Goal: Task Accomplishment & Management: Complete application form

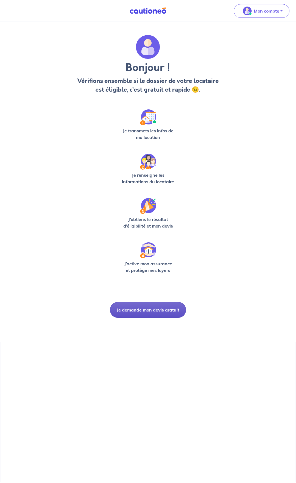
click at [153, 307] on button "Je demande mon devis gratuit" at bounding box center [148, 310] width 76 height 16
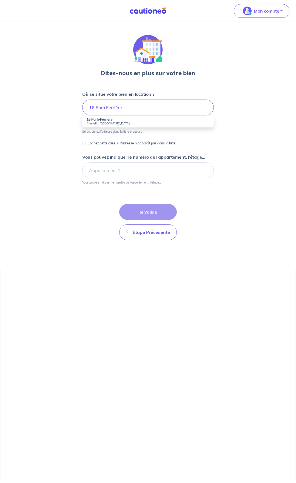
drag, startPoint x: 295, startPoint y: 386, endPoint x: 94, endPoint y: 120, distance: 332.9
click at [94, 120] on strong "16 Porh-Ferrière" at bounding box center [99, 119] width 26 height 4
type input "16 Porh-Ferrière, [GEOGRAPHIC_DATA], [GEOGRAPHIC_DATA]"
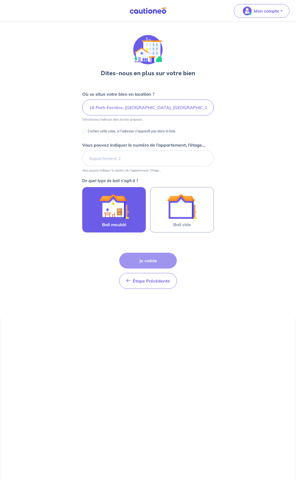
click at [112, 201] on img at bounding box center [114, 207] width 30 height 30
click at [0, 0] on input "Bail meublé" at bounding box center [0, 0] width 0 height 0
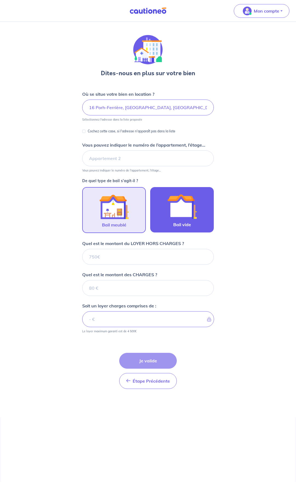
click at [165, 212] on div at bounding box center [182, 207] width 50 height 30
click at [0, 0] on input "Bail vide" at bounding box center [0, 0] width 0 height 0
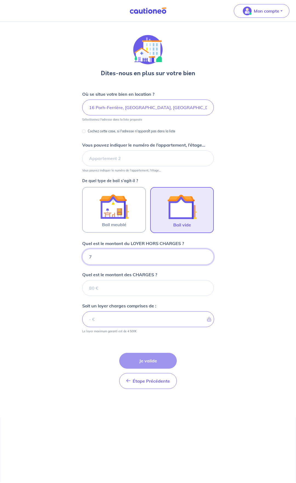
type input "74"
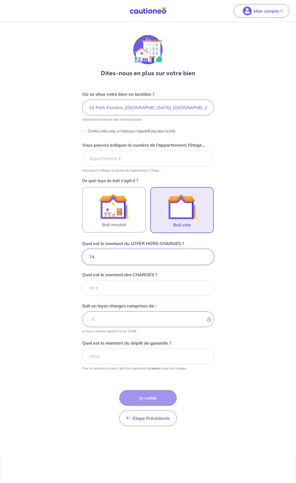
type input "740"
click at [133, 284] on input "Quel est le montant des CHARGES ?" at bounding box center [147, 288] width 131 height 16
type input "0"
type input "740"
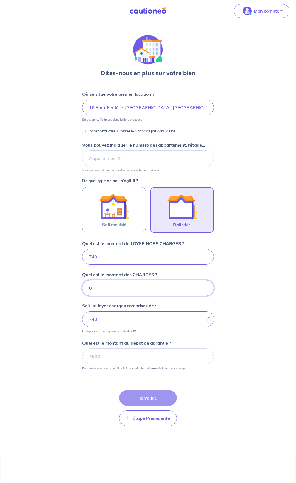
type input "0"
click at [122, 357] on input "Quel est le montant du dépôt de garantie ?" at bounding box center [147, 357] width 131 height 16
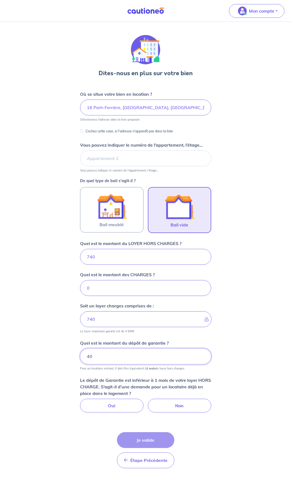
type input "4"
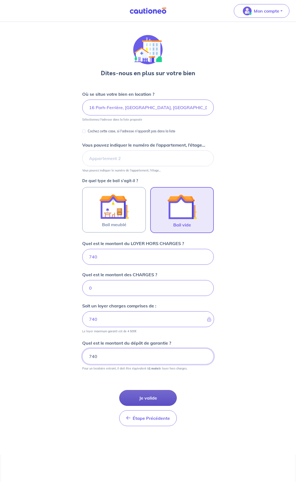
type input "740"
click at [143, 400] on button "Je valide" at bounding box center [147, 398] width 57 height 16
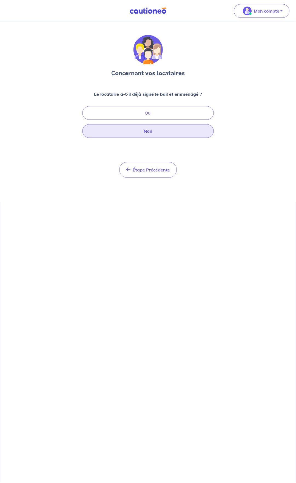
click at [152, 130] on button "Non" at bounding box center [147, 131] width 131 height 14
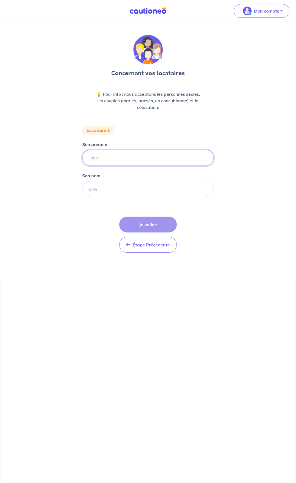
click at [110, 159] on input "Son prénom" at bounding box center [147, 158] width 131 height 16
type input "[PERSON_NAME]"
drag, startPoint x: 170, startPoint y: 165, endPoint x: 99, endPoint y: 187, distance: 74.2
click at [99, 187] on input "Son nom" at bounding box center [147, 189] width 131 height 16
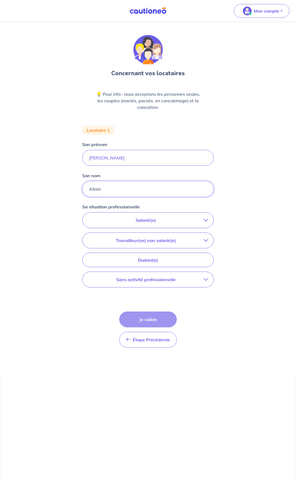
drag, startPoint x: 101, startPoint y: 173, endPoint x: 118, endPoint y: 194, distance: 27.1
click at [118, 194] on input "Allain" at bounding box center [147, 189] width 131 height 16
type input "Allain"
click at [144, 220] on p "Salarié(e)" at bounding box center [145, 220] width 115 height 7
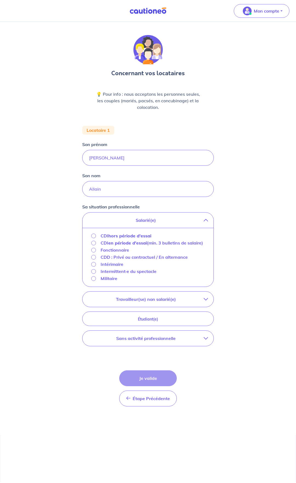
click at [93, 237] on input "CDI hors période d'essai" at bounding box center [93, 236] width 5 height 5
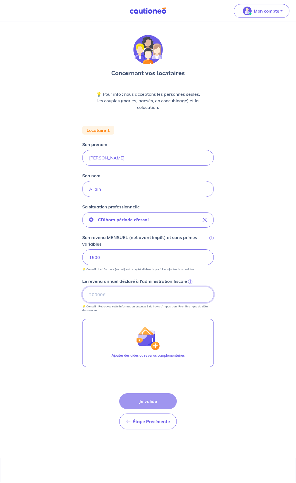
click at [92, 296] on input "Le revenu annuel déclaré à l'administration fiscale i" at bounding box center [147, 295] width 131 height 16
type input "18000"
click at [145, 400] on button "Je valide" at bounding box center [147, 402] width 57 height 16
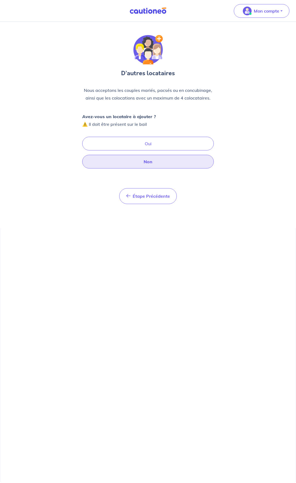
click at [146, 163] on button "Non" at bounding box center [147, 162] width 131 height 14
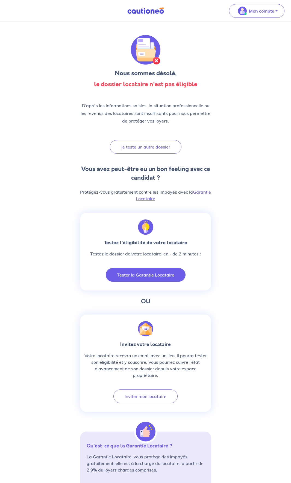
click at [147, 274] on button "Tester la Garantie Locataire" at bounding box center [146, 275] width 80 height 14
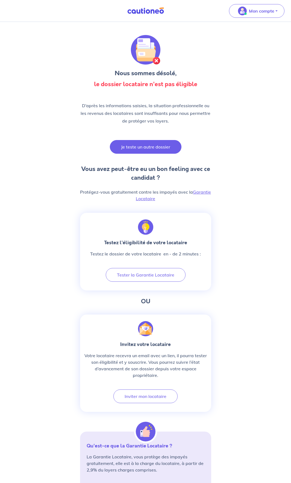
click at [146, 150] on button "Je teste un autre dossier" at bounding box center [146, 147] width 72 height 14
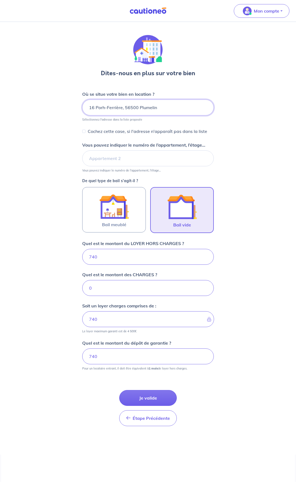
drag, startPoint x: 162, startPoint y: 108, endPoint x: 83, endPoint y: 108, distance: 79.6
click at [83, 108] on input "16 Porh-Ferrière, 56500 Plumelin" at bounding box center [147, 108] width 131 height 16
click at [94, 108] on input "16 Porh-Ferrière, 56500 Plumelin" at bounding box center [147, 108] width 131 height 16
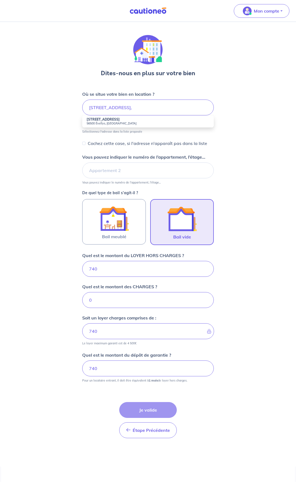
click at [98, 125] on small "56500 Évellys, [GEOGRAPHIC_DATA]" at bounding box center [147, 124] width 123 height 4
type input "[STREET_ADDRESS]"
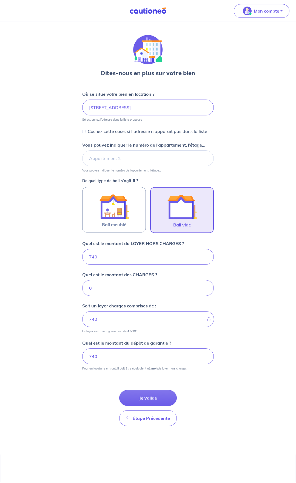
click at [180, 215] on img at bounding box center [182, 207] width 30 height 30
click at [0, 0] on input "Bail vide" at bounding box center [0, 0] width 0 height 0
drag, startPoint x: 127, startPoint y: 258, endPoint x: 89, endPoint y: 256, distance: 38.4
click at [89, 256] on input "740" at bounding box center [147, 257] width 131 height 16
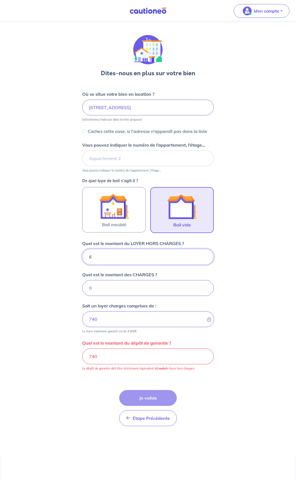
type input "65"
type input "6"
type input "650"
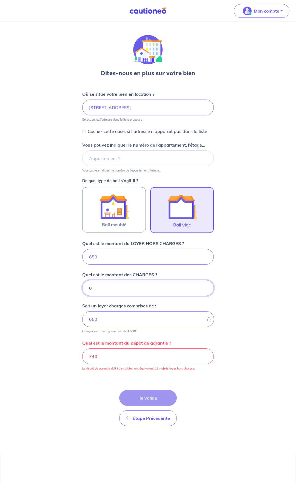
click at [126, 290] on input "0" at bounding box center [147, 288] width 131 height 16
drag, startPoint x: 106, startPoint y: 362, endPoint x: 86, endPoint y: 357, distance: 20.8
click at [86, 357] on input "740" at bounding box center [147, 357] width 131 height 16
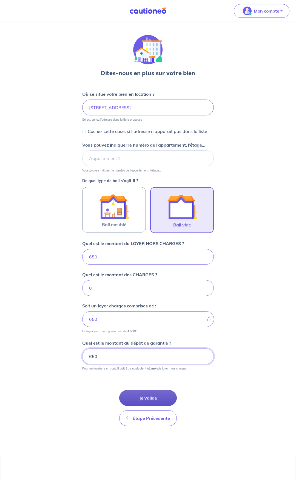
type input "650"
click at [152, 396] on button "Je valide" at bounding box center [147, 398] width 57 height 16
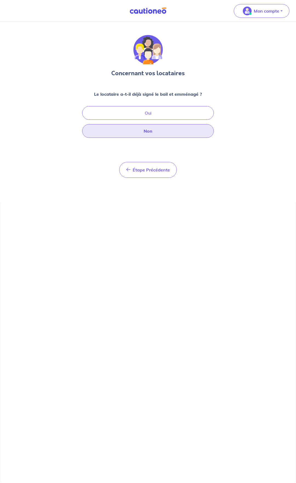
click at [151, 132] on button "Non" at bounding box center [147, 131] width 131 height 14
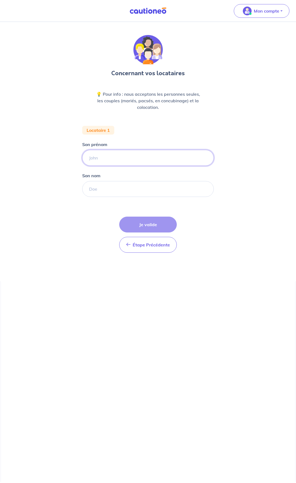
click at [100, 157] on input "Son prénom" at bounding box center [147, 158] width 131 height 16
click at [101, 186] on input "Son nom" at bounding box center [147, 189] width 131 height 16
click at [108, 158] on input "[PERSON_NAME]" at bounding box center [147, 158] width 131 height 16
type input "[PERSON_NAME]"
click at [108, 189] on input "Son nom" at bounding box center [147, 189] width 131 height 16
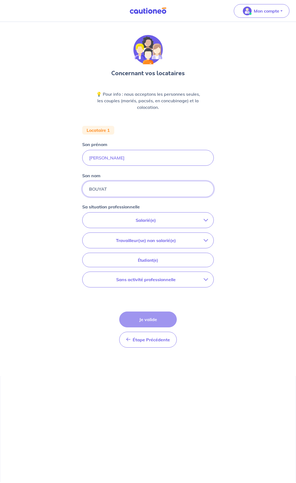
type input "BOUYAT"
click at [144, 224] on button "Salarié(e)" at bounding box center [147, 220] width 131 height 15
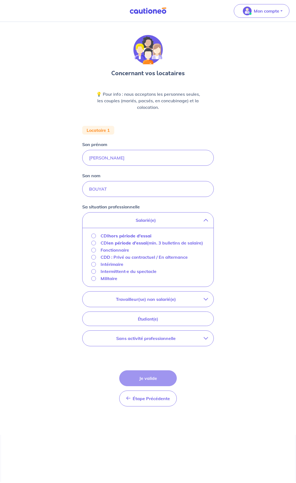
click at [93, 260] on input "CDD : Privé ou contractuel / En alternance" at bounding box center [93, 257] width 5 height 5
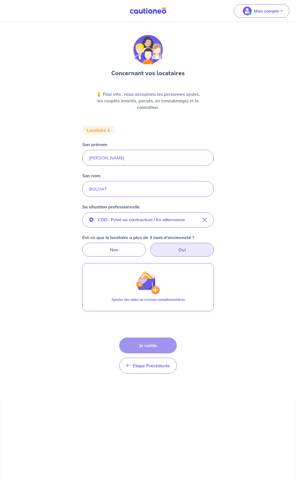
click at [178, 248] on label "Oui" at bounding box center [181, 250] width 63 height 14
click at [150, 247] on input "Oui" at bounding box center [148, 245] width 4 height 4
radio input "true"
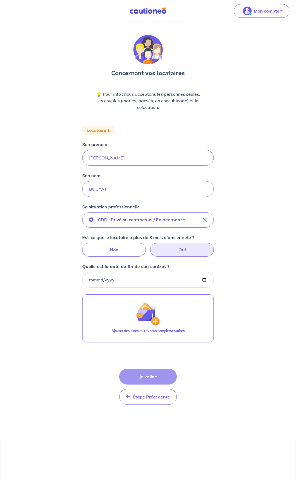
click at [140, 281] on input "Quelle est la date de fin de son contrat ?" at bounding box center [147, 280] width 131 height 16
click at [148, 280] on input "Quelle est la date de fin de son contrat ?" at bounding box center [147, 280] width 131 height 16
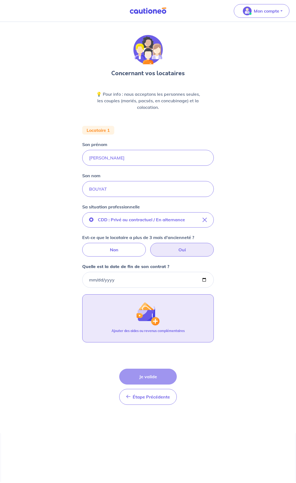
type input "[DATE]"
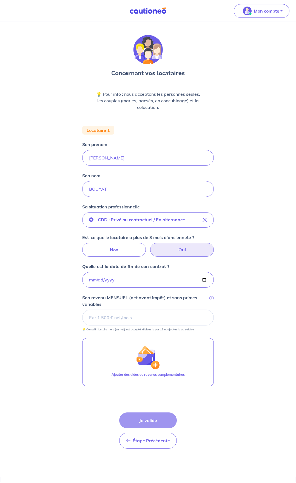
click at [105, 319] on input "Son revenu MENSUEL (net avant impôt) et sans primes variables i" at bounding box center [147, 318] width 131 height 16
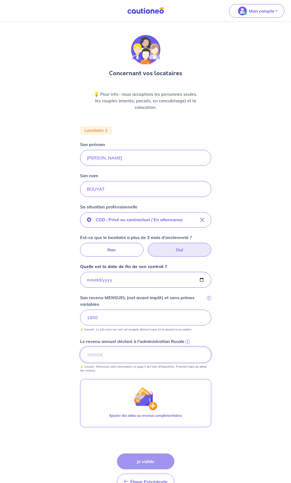
click at [125, 355] on input "Le revenu annuel déclaré à l'administration fiscale i" at bounding box center [145, 355] width 131 height 16
click at [149, 464] on div "Étape Précédente Précédent Je valide Je valide" at bounding box center [145, 472] width 57 height 36
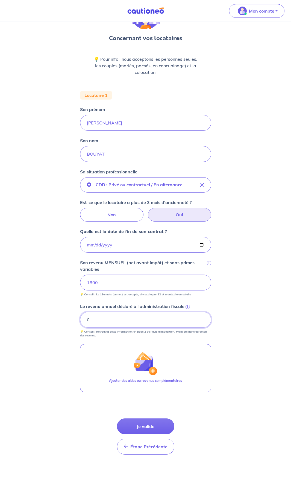
click at [203, 321] on input "0" at bounding box center [145, 320] width 131 height 16
type input "02200"
click at [143, 429] on button "Je valide" at bounding box center [145, 427] width 57 height 16
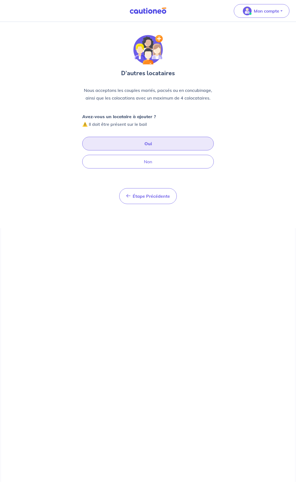
click at [150, 145] on button "Oui" at bounding box center [147, 144] width 131 height 14
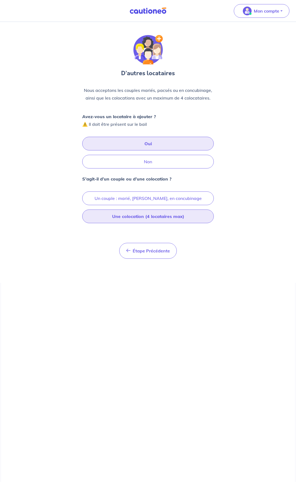
click at [142, 216] on button "Une colocation (4 locataires max)" at bounding box center [147, 217] width 131 height 14
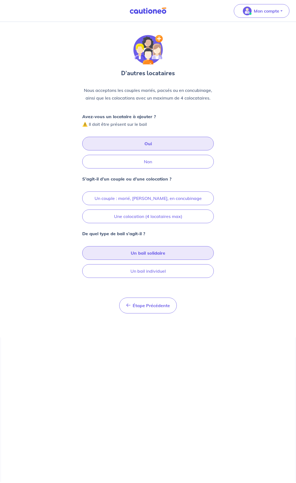
click at [148, 255] on button "Un bail solidaire" at bounding box center [147, 253] width 131 height 14
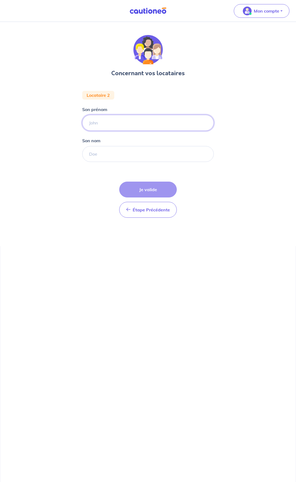
click at [98, 124] on input "Son prénom" at bounding box center [147, 123] width 131 height 16
type input "bastien"
click at [106, 155] on input "Son nom" at bounding box center [147, 154] width 131 height 16
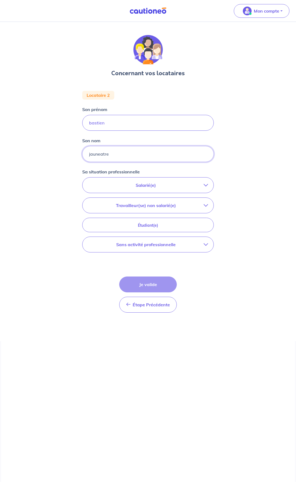
type input "jauneatre"
click at [131, 187] on p "Salarié(e)" at bounding box center [145, 185] width 115 height 7
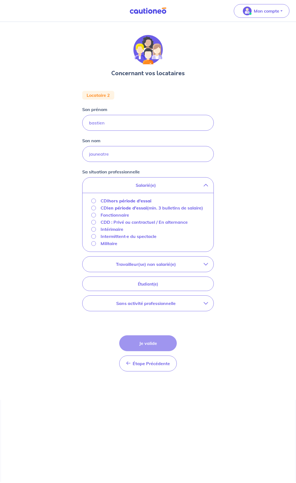
click at [94, 202] on input "CDI hors période d'essai" at bounding box center [93, 201] width 5 height 5
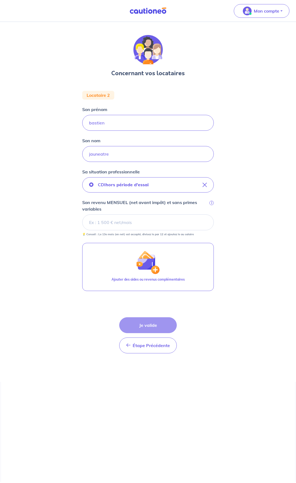
click at [107, 221] on input "Son revenu MENSUEL (net avant impôt) et sans primes variables i" at bounding box center [147, 223] width 131 height 16
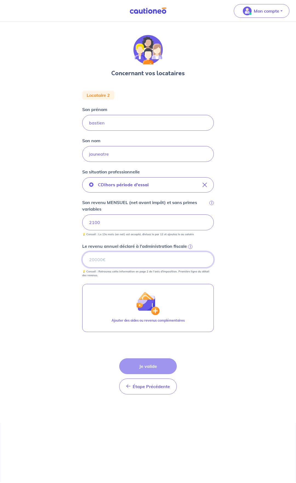
click at [105, 259] on input "Le revenu annuel déclaré à l'administration fiscale i" at bounding box center [147, 260] width 131 height 16
type input "21000"
click at [141, 370] on button "Je valide" at bounding box center [147, 367] width 57 height 16
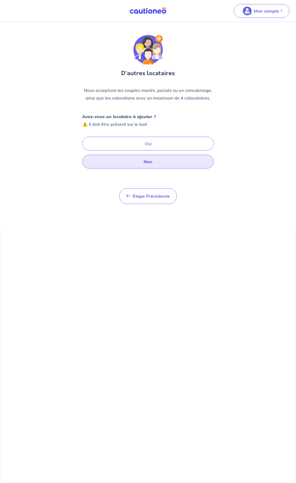
click at [151, 162] on button "Non" at bounding box center [147, 162] width 131 height 14
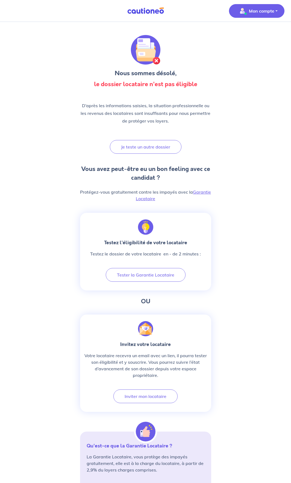
click at [263, 9] on p "Mon compte" at bounding box center [261, 11] width 25 height 7
click at [257, 34] on link "Mes informations" at bounding box center [252, 34] width 44 height 9
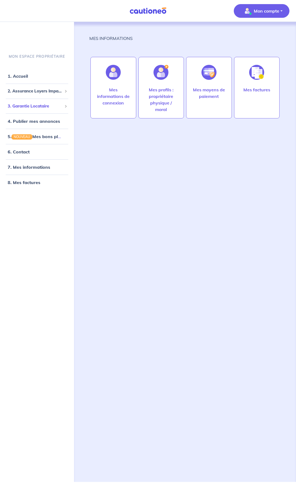
click at [33, 106] on span "3. Garantie Locataire" at bounding box center [35, 106] width 54 height 6
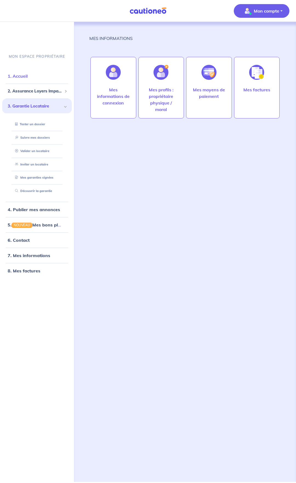
click at [20, 75] on link "1. Accueil" at bounding box center [18, 75] width 20 height 5
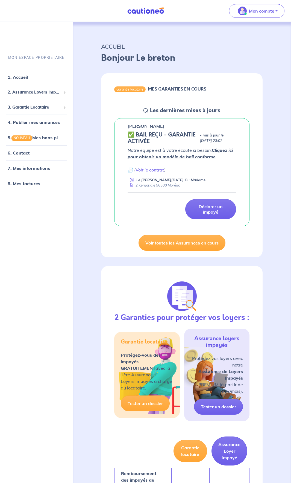
click at [31, 10] on nav "Mon compte MON ESPACE PROPRIÉTAIRE 1. Accueil 2. Assurance Loyers Impayés Sousc…" at bounding box center [145, 11] width 291 height 22
click at [50, 92] on span "2. Assurance Loyers Impayés" at bounding box center [34, 92] width 53 height 6
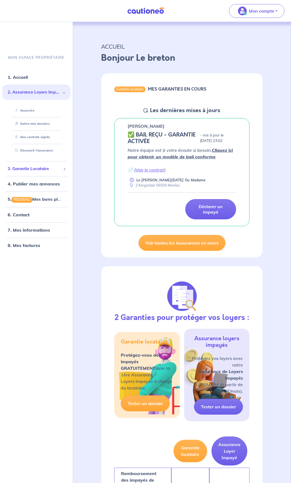
click at [28, 169] on span "3. Garantie Locataire" at bounding box center [34, 169] width 53 height 6
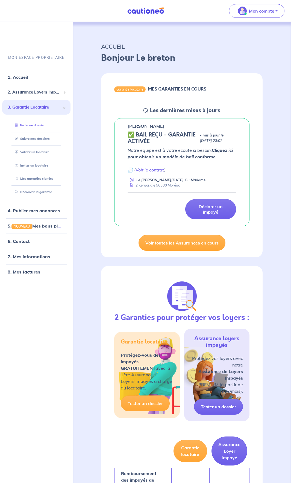
click at [29, 125] on link "Tester un dossier" at bounding box center [29, 125] width 32 height 4
click at [259, 12] on p "Mon compte" at bounding box center [261, 11] width 25 height 7
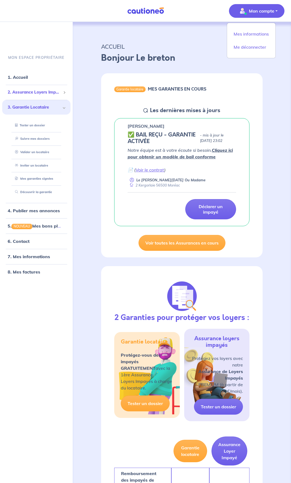
click at [30, 92] on span "2. Assurance Loyers Impayés" at bounding box center [34, 92] width 53 height 6
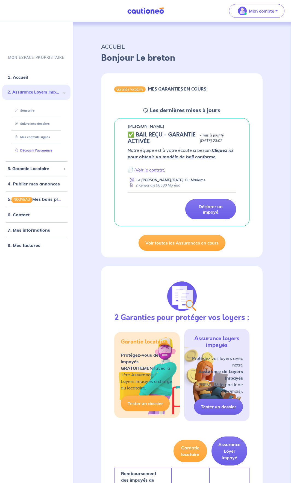
click at [39, 149] on link "Découvrir l'assurance" at bounding box center [32, 151] width 39 height 4
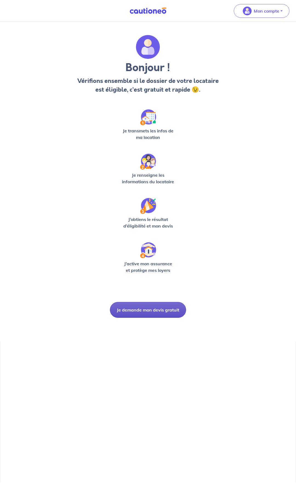
click at [148, 305] on button "Je demande mon devis gratuit" at bounding box center [148, 310] width 76 height 16
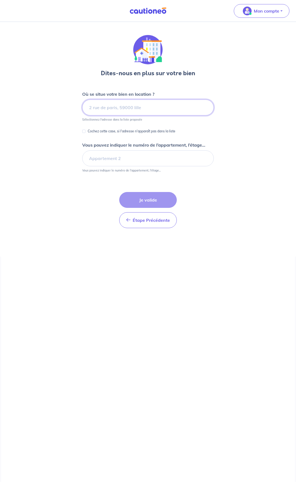
click at [89, 110] on input at bounding box center [147, 108] width 131 height 16
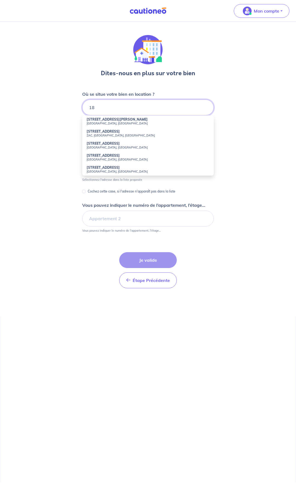
type input "1"
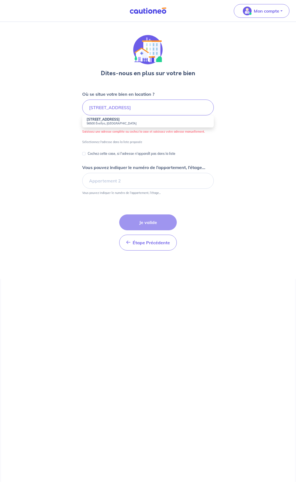
click at [102, 121] on strong "20 Rue des Colombes" at bounding box center [102, 119] width 33 height 4
type input "20 Rue des Colombes, 56500 Évellys, France"
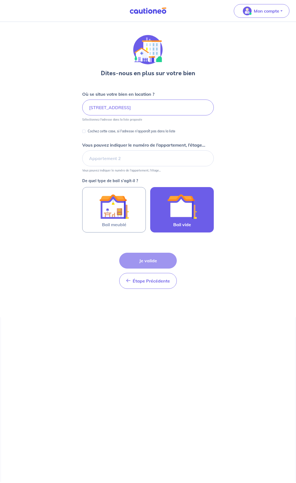
click at [181, 216] on img at bounding box center [182, 207] width 30 height 30
click at [0, 0] on input "Bail vide" at bounding box center [0, 0] width 0 height 0
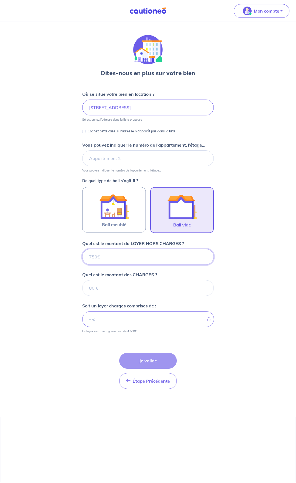
click at [139, 259] on input "Quel est le montant du LOYER HORS CHARGES ?" at bounding box center [147, 257] width 131 height 16
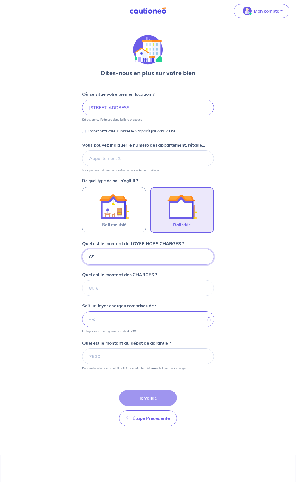
type input "650"
click at [132, 289] on input "Quel est le montant des CHARGES ?" at bounding box center [147, 288] width 131 height 16
type input "0"
type input "650"
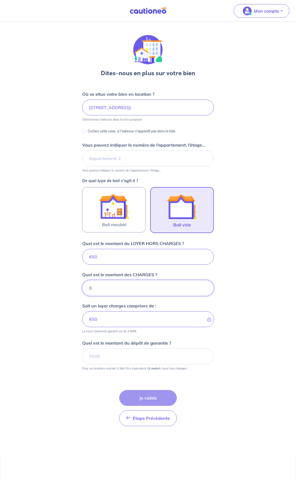
type input "0"
drag, startPoint x: 100, startPoint y: 355, endPoint x: 107, endPoint y: 361, distance: 9.1
click at [107, 361] on input "Quel est le montant du dépôt de garantie ?" at bounding box center [147, 357] width 131 height 16
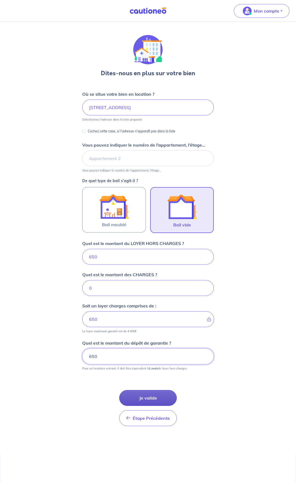
type input "650"
click at [150, 392] on button "Je valide" at bounding box center [147, 398] width 57 height 16
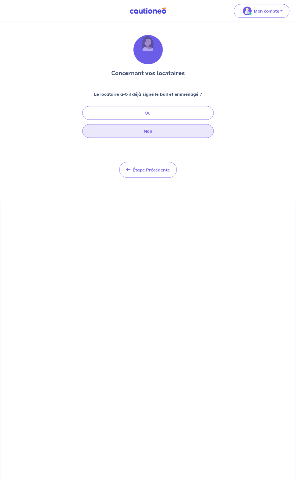
click at [152, 130] on button "Non" at bounding box center [147, 131] width 131 height 14
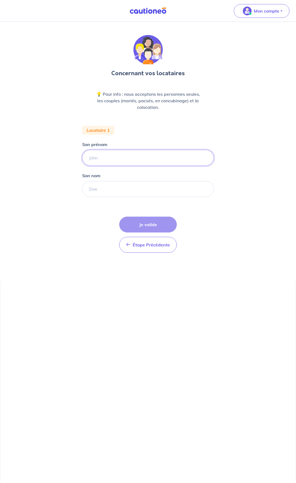
click at [122, 157] on input "Son prénom" at bounding box center [147, 158] width 131 height 16
type input "[PERSON_NAME]"
click at [96, 186] on input "Son nom" at bounding box center [147, 189] width 131 height 16
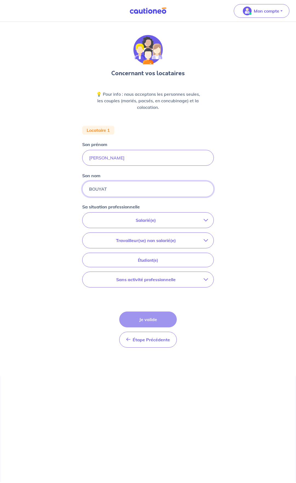
type input "BOUYAT"
click at [157, 221] on p "Salarié(e)" at bounding box center [145, 220] width 115 height 7
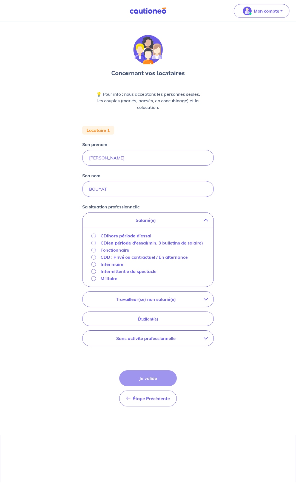
click at [95, 260] on input "CDD : Privé ou contractuel / En alternance" at bounding box center [93, 257] width 5 height 5
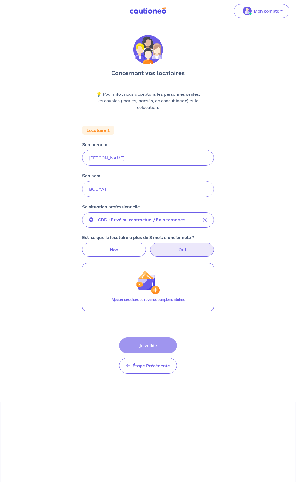
click at [181, 248] on label "Oui" at bounding box center [181, 250] width 63 height 14
click at [150, 247] on input "Oui" at bounding box center [148, 245] width 4 height 4
radio input "true"
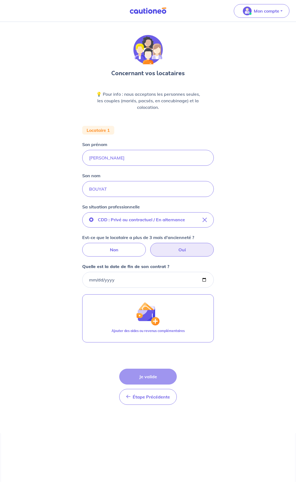
click at [118, 279] on input "Quelle est la date de fin de son contrat ?" at bounding box center [147, 280] width 131 height 16
type input "[DATE]"
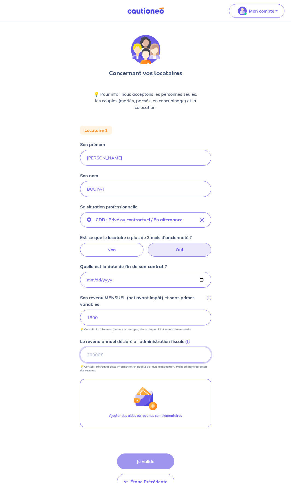
click at [106, 353] on input "Le revenu annuel déclaré à l'administration fiscale i" at bounding box center [145, 355] width 131 height 16
click at [189, 342] on span "i" at bounding box center [188, 342] width 4 height 4
click at [189, 347] on input "Le revenu annuel déclaré à l'administration fiscale i" at bounding box center [145, 355] width 131 height 16
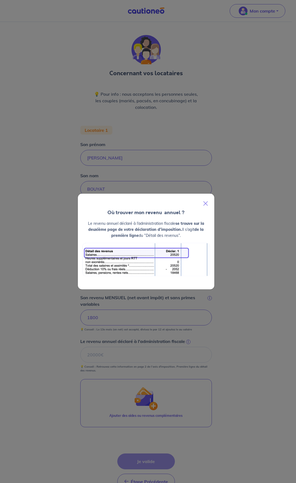
click at [124, 355] on div "Où trouver mon revenu  annuel ? Le revenu annuel déclaré à l’administration fis…" at bounding box center [148, 241] width 296 height 483
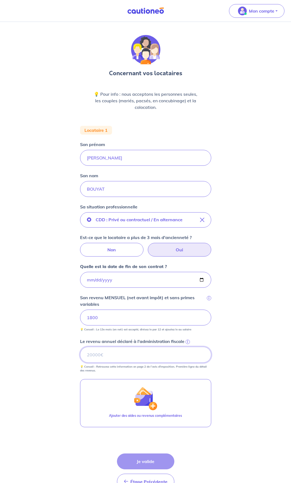
click at [111, 355] on input "Le revenu annuel déclaré à l'administration fiscale i" at bounding box center [145, 355] width 131 height 16
type input "2200"
click at [147, 461] on button "Je valide" at bounding box center [145, 462] width 57 height 16
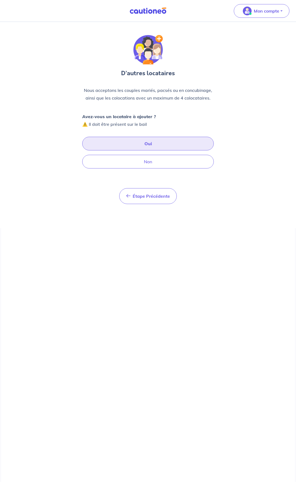
click at [147, 143] on button "Oui" at bounding box center [147, 144] width 131 height 14
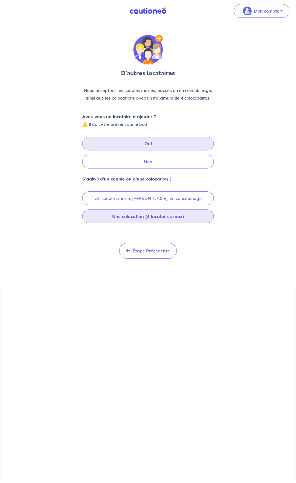
click at [142, 216] on button "Une colocation (4 locataires max)" at bounding box center [147, 217] width 131 height 14
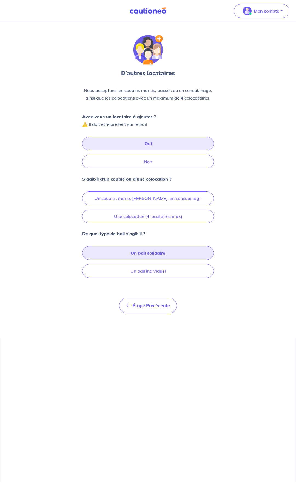
click at [138, 253] on button "Un bail solidaire" at bounding box center [147, 253] width 131 height 14
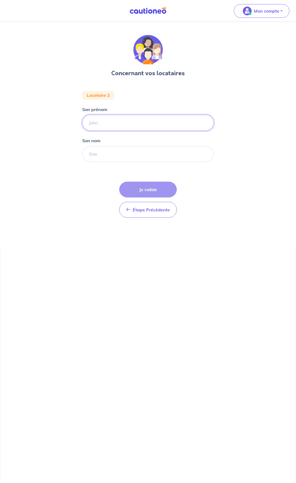
click at [115, 125] on input "Son prénom" at bounding box center [147, 123] width 131 height 16
type input "Bastien"
click at [100, 151] on input "Son nom" at bounding box center [147, 154] width 131 height 16
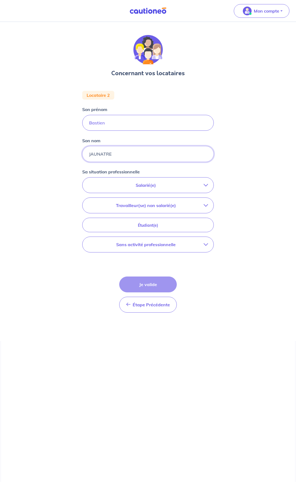
type input "JAUNATRE"
click at [147, 187] on p "Salarié(e)" at bounding box center [145, 185] width 115 height 7
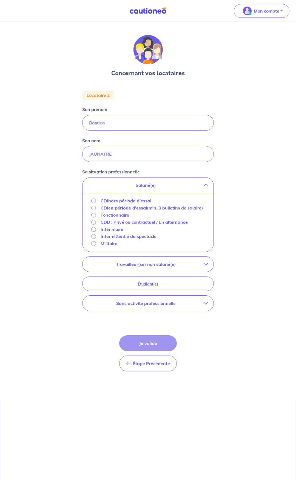
click at [94, 202] on input "CDI hors période d'essai" at bounding box center [93, 201] width 5 height 5
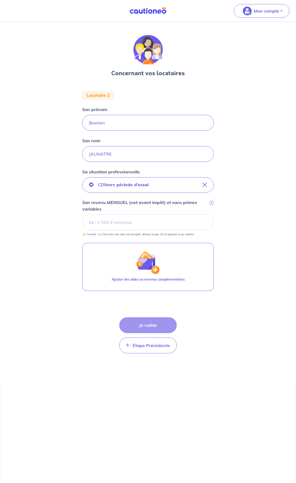
click at [98, 222] on input "Son revenu MENSUEL (net avant impôt) et sans primes variables i" at bounding box center [147, 223] width 131 height 16
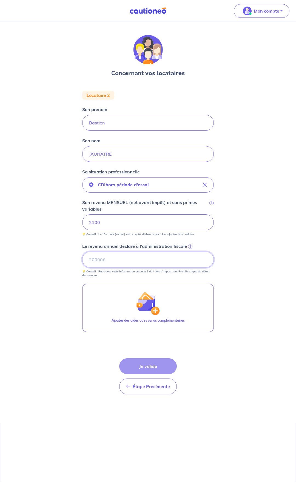
click at [112, 258] on input "Le revenu annuel déclaré à l'administration fiscale i" at bounding box center [147, 260] width 131 height 16
type input "22000"
click at [149, 365] on button "Je valide" at bounding box center [147, 367] width 57 height 16
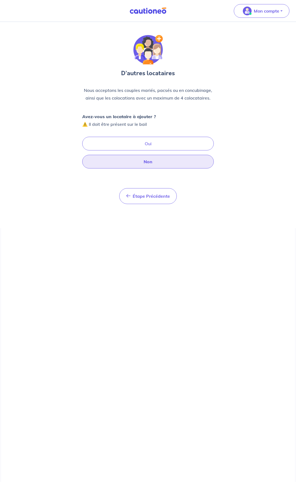
click at [148, 164] on button "Non" at bounding box center [147, 162] width 131 height 14
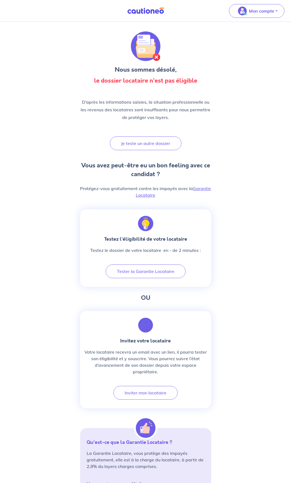
scroll to position [5, 0]
